Goal: Transaction & Acquisition: Download file/media

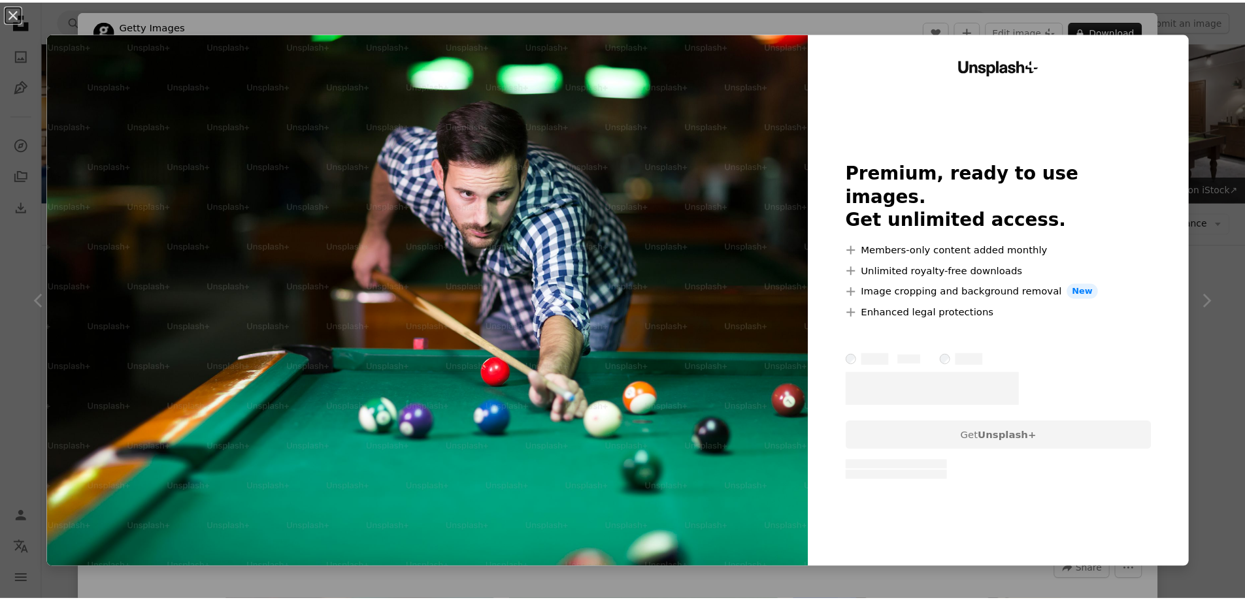
scroll to position [2940, 0]
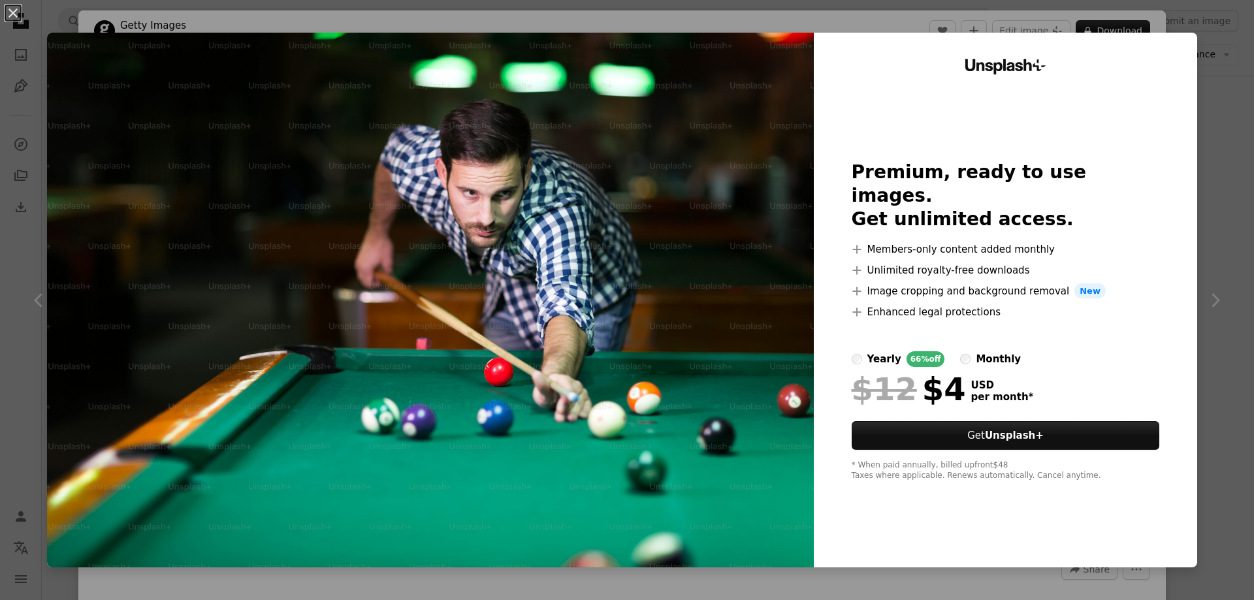
click at [1221, 193] on div "An X shape Unsplash+ Premium, ready to use images. Get unlimited access. A plus…" at bounding box center [627, 300] width 1254 height 600
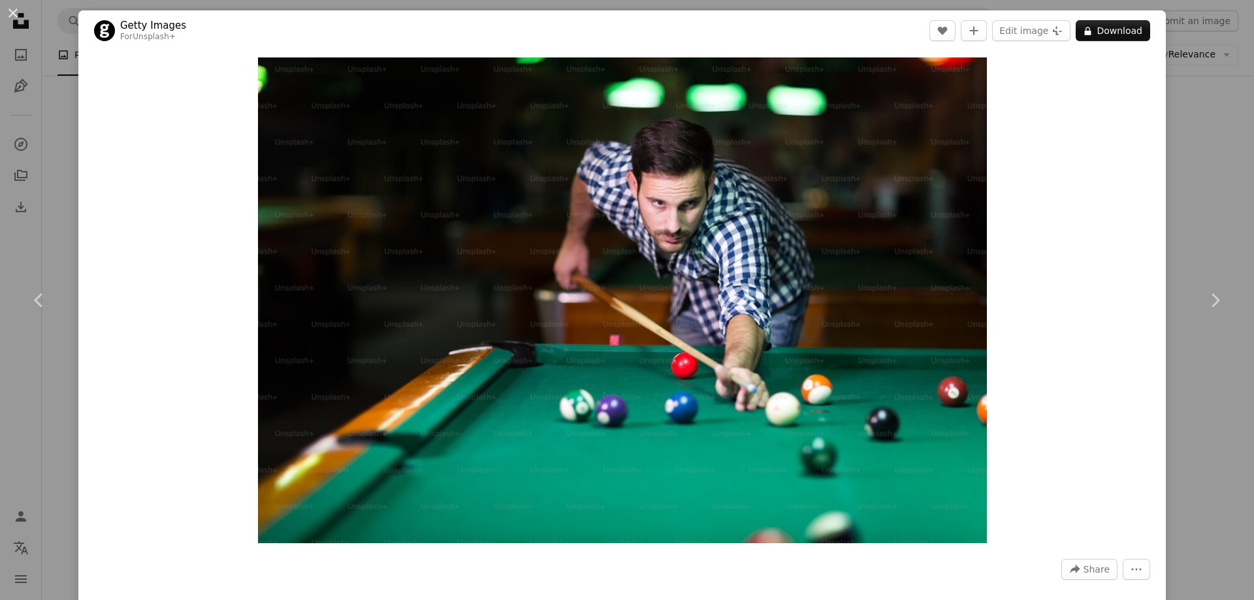
click at [20, 17] on button "An X shape" at bounding box center [13, 13] width 16 height 16
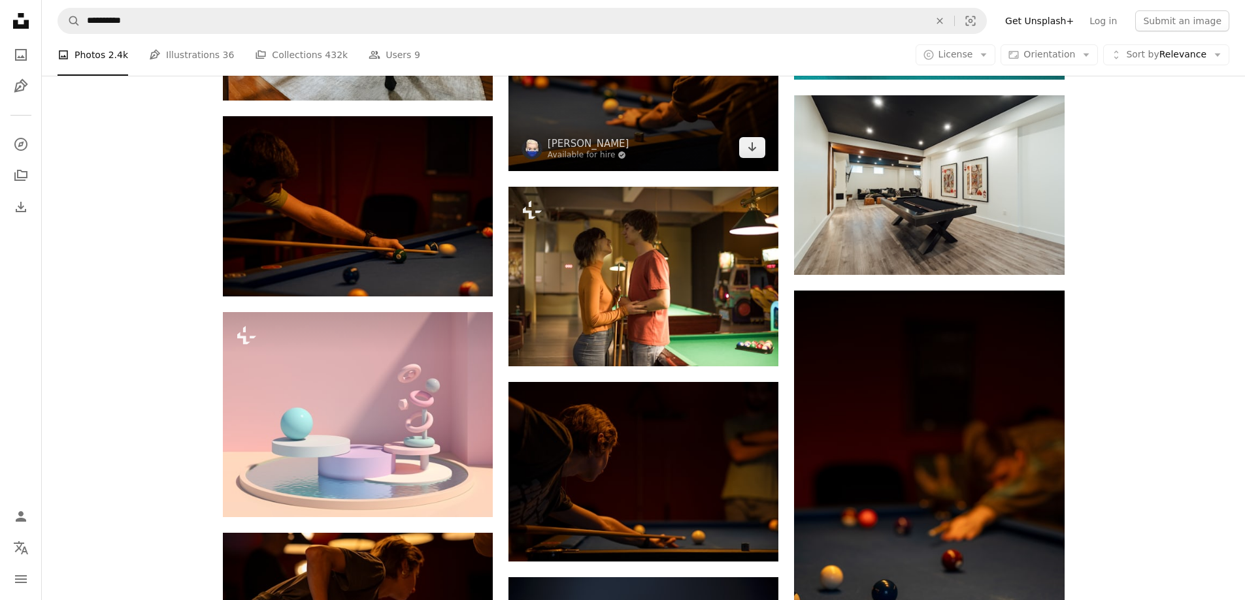
scroll to position [7448, 0]
